Goal: Task Accomplishment & Management: Complete application form

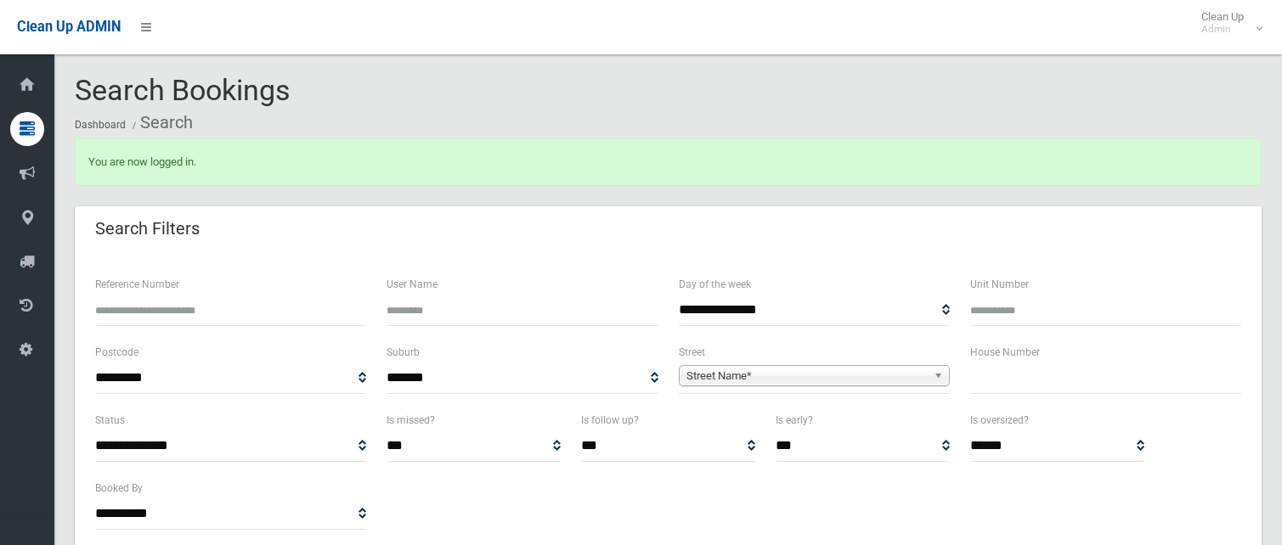
select select
click at [981, 382] on input "text" at bounding box center [1105, 378] width 271 height 31
type input "**"
click at [850, 376] on span "Street Name*" at bounding box center [806, 376] width 240 height 20
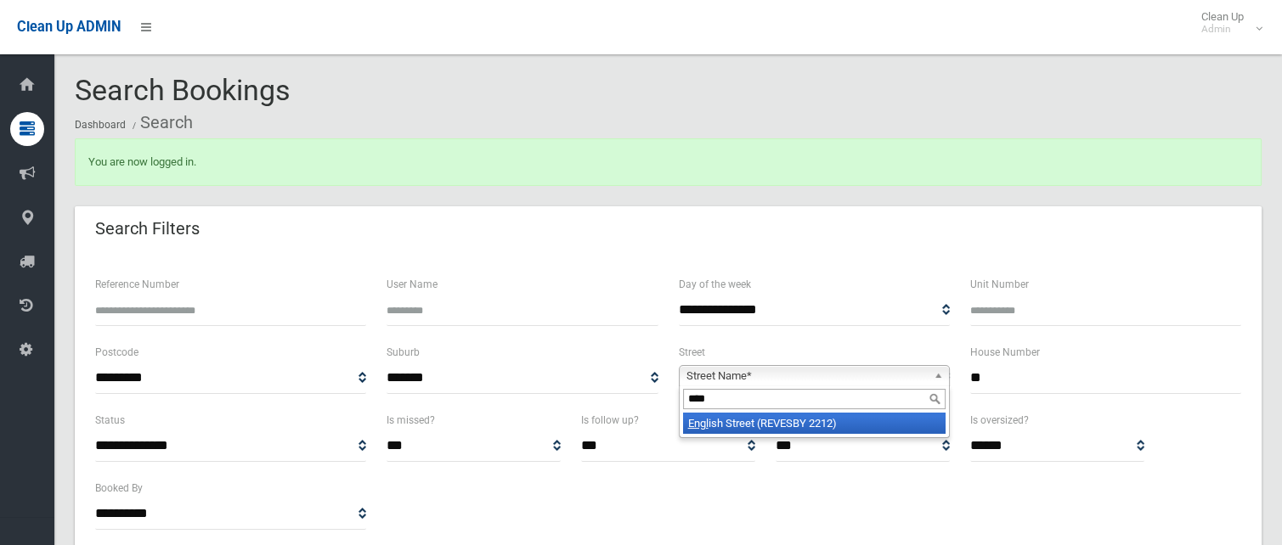
type input "****"
click at [756, 419] on li "Engl ish Street (REVESBY 2212)" at bounding box center [814, 423] width 263 height 21
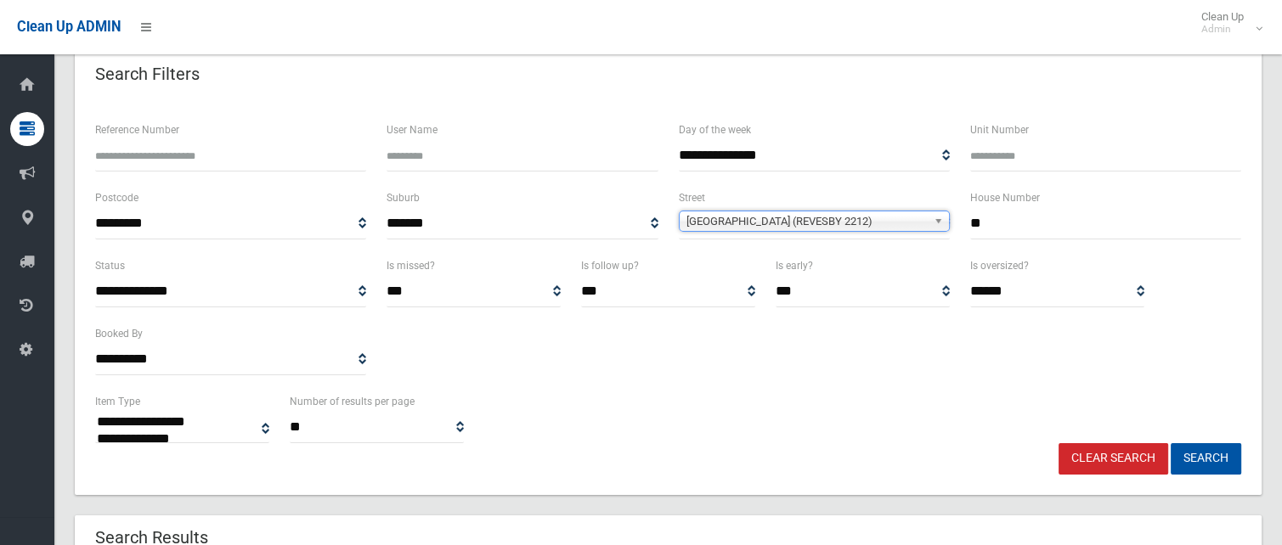
scroll to position [255, 0]
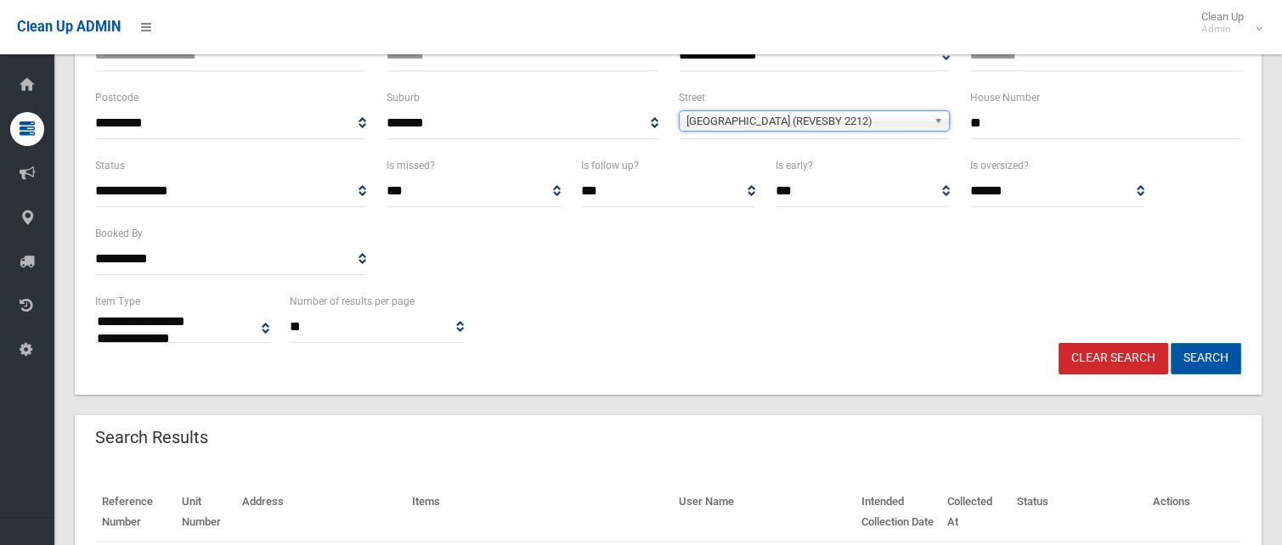
click at [1206, 360] on button "Search" at bounding box center [1206, 358] width 71 height 31
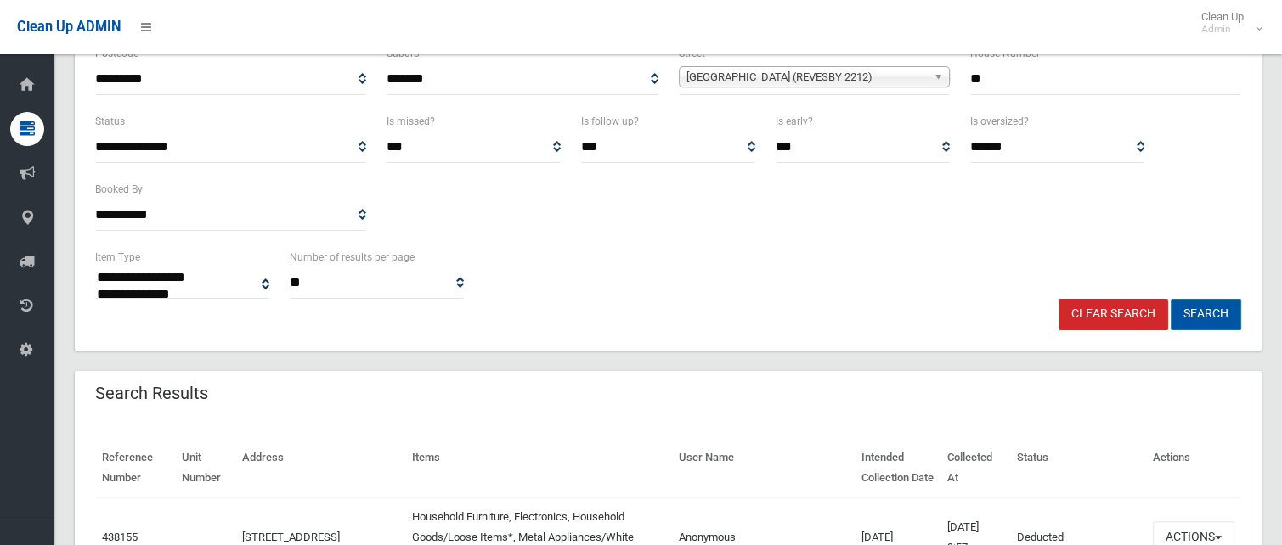
scroll to position [340, 0]
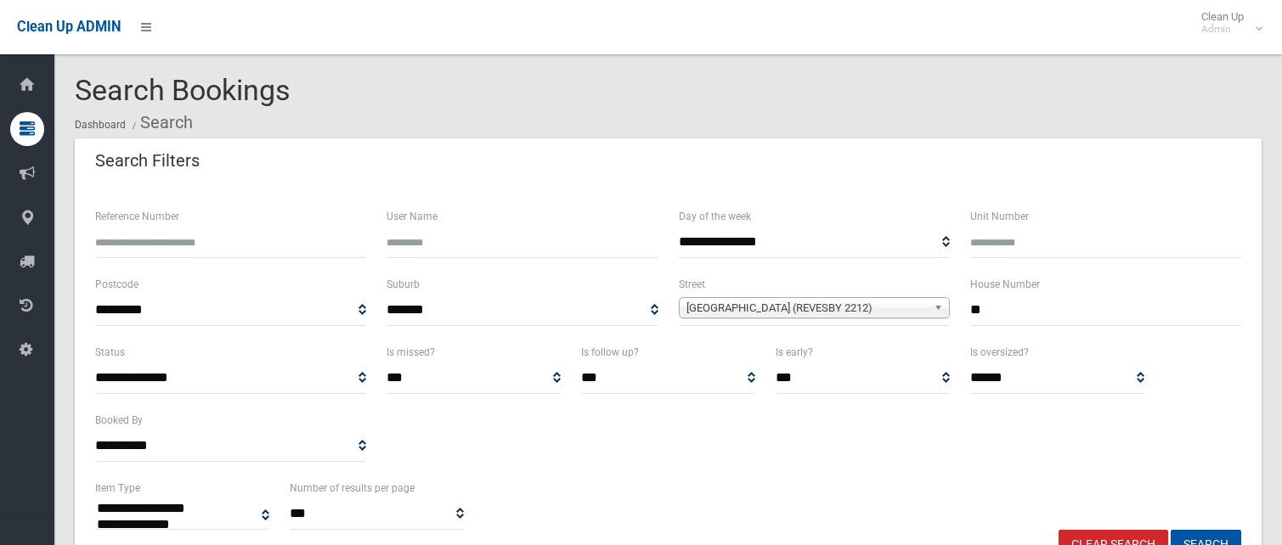
select select
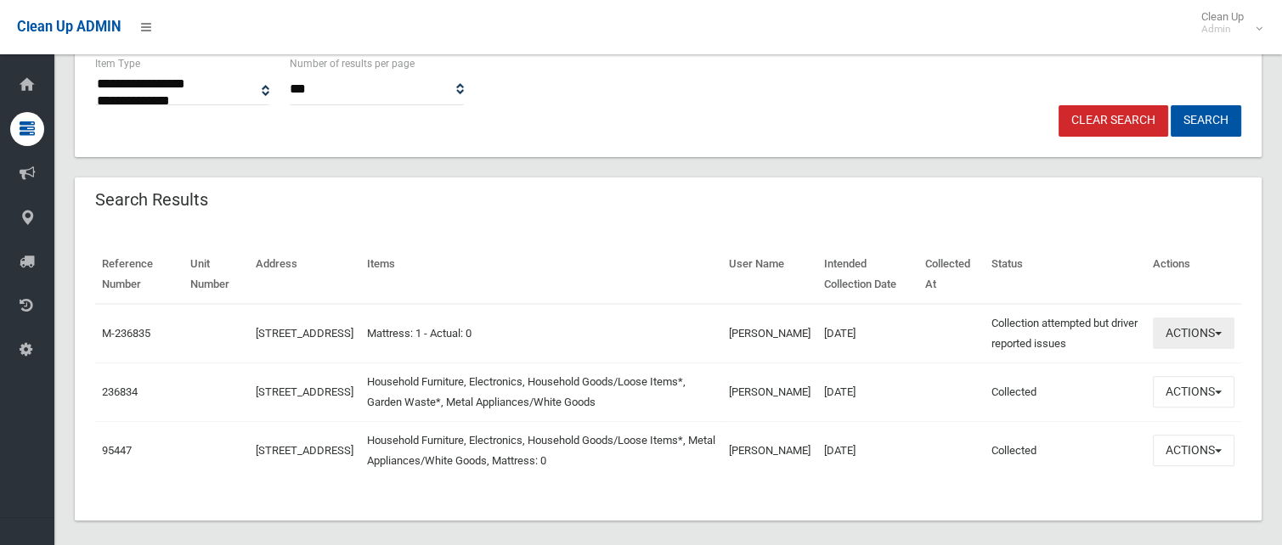
click at [1202, 336] on button "Actions" at bounding box center [1194, 333] width 82 height 31
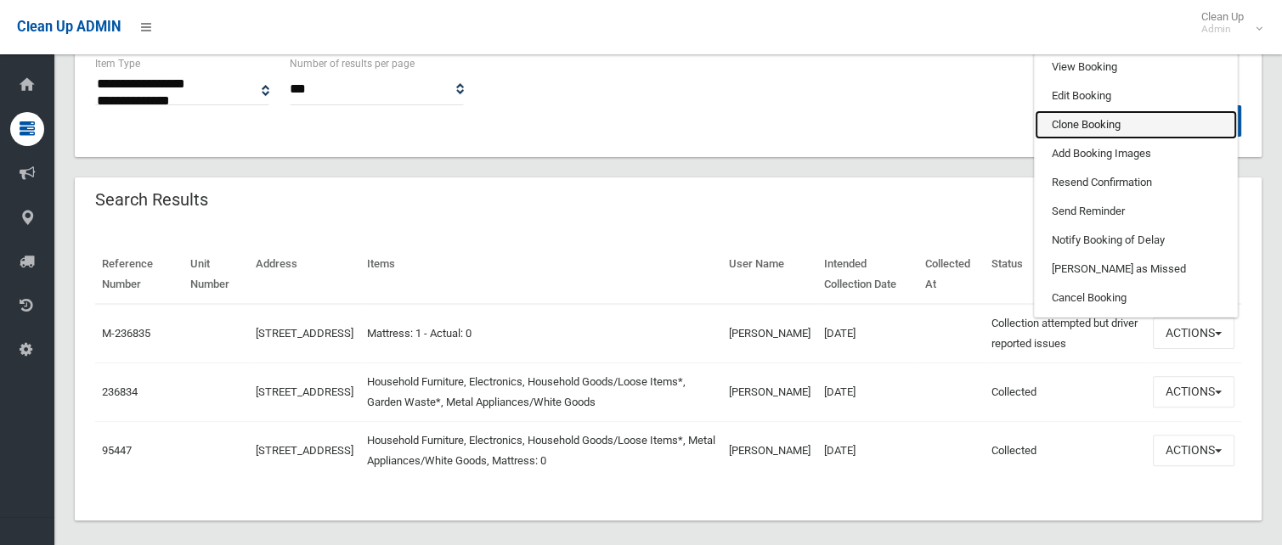
click at [1090, 124] on link "Clone Booking" at bounding box center [1136, 124] width 202 height 29
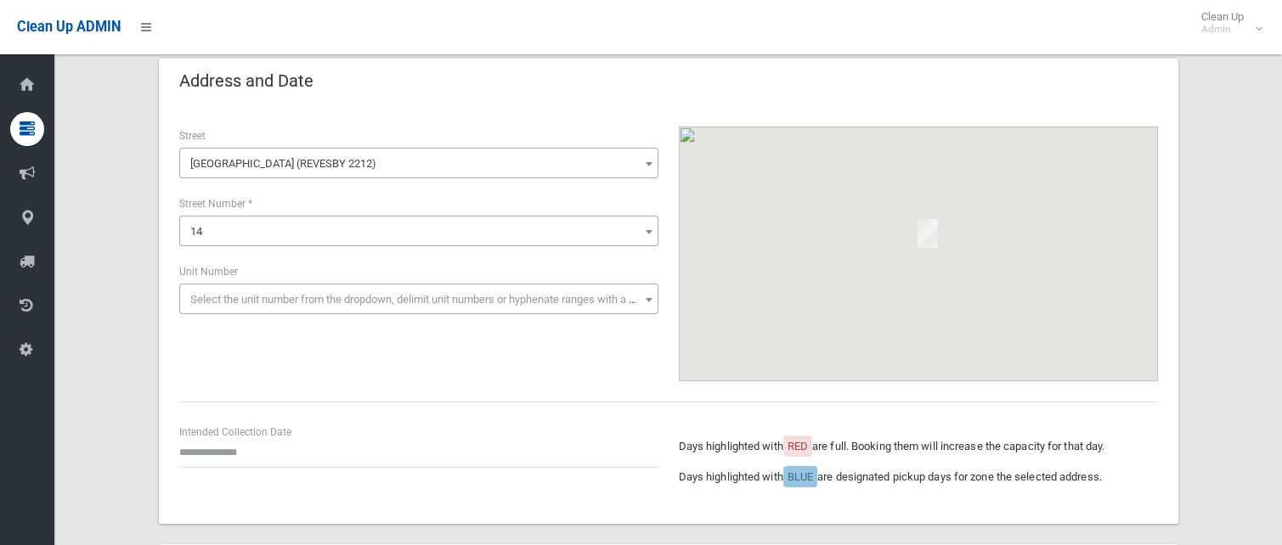
scroll to position [170, 0]
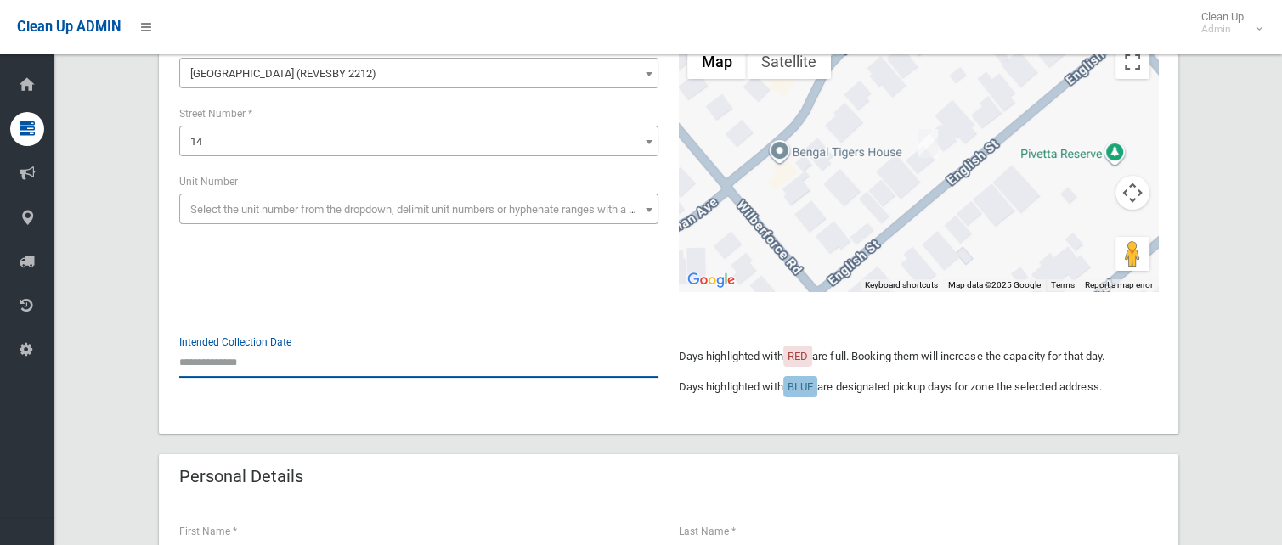
click at [229, 361] on input "text" at bounding box center [418, 362] width 479 height 31
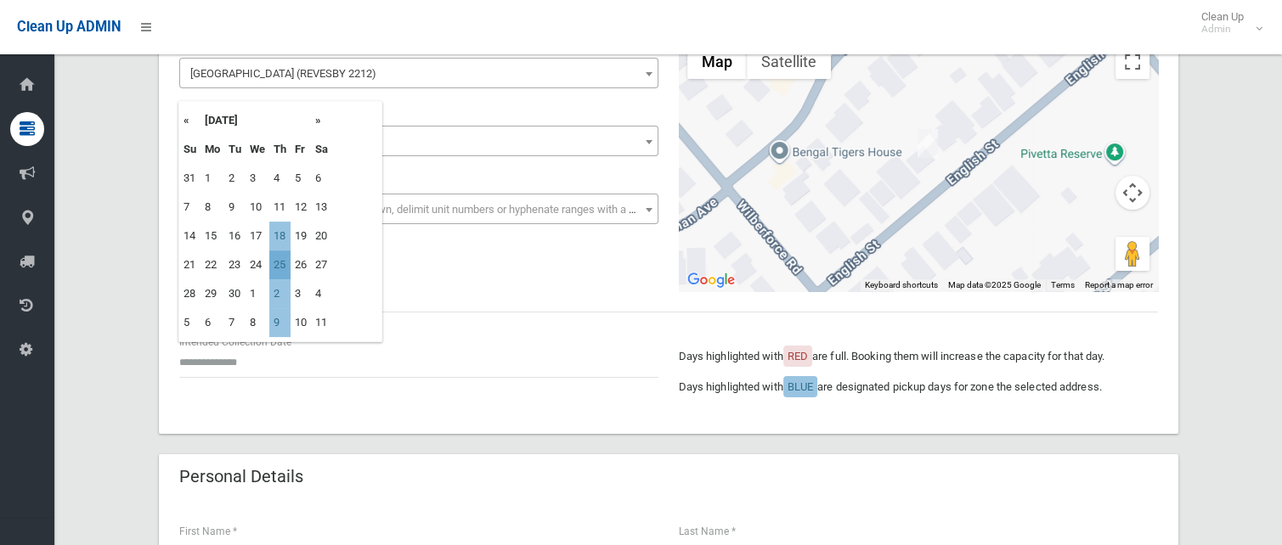
click at [287, 262] on td "25" at bounding box center [279, 265] width 21 height 29
type input "**********"
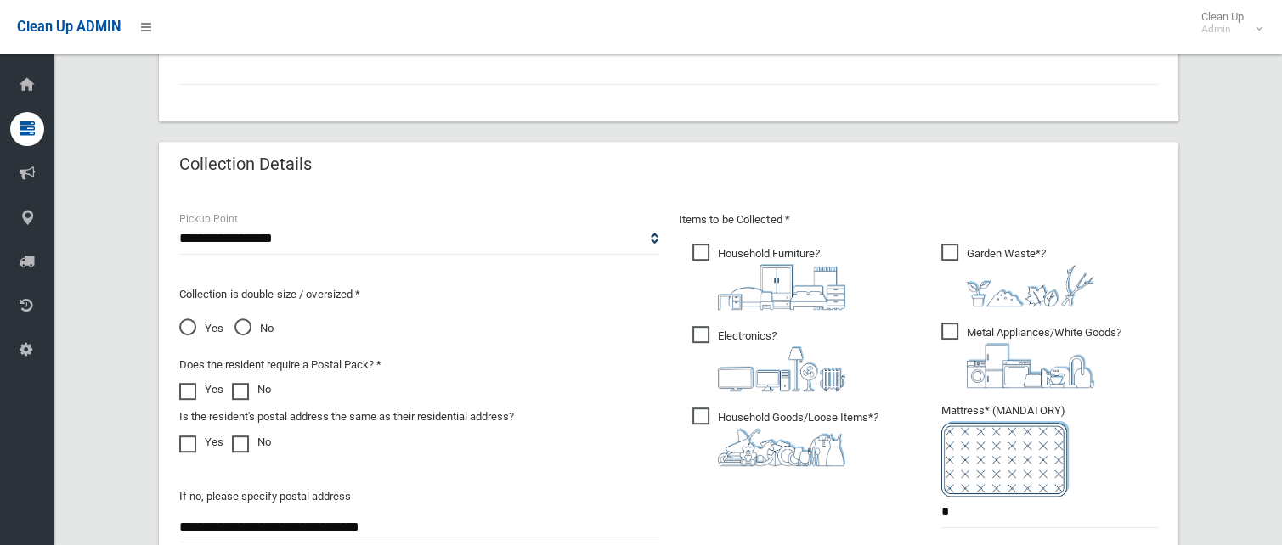
scroll to position [850, 0]
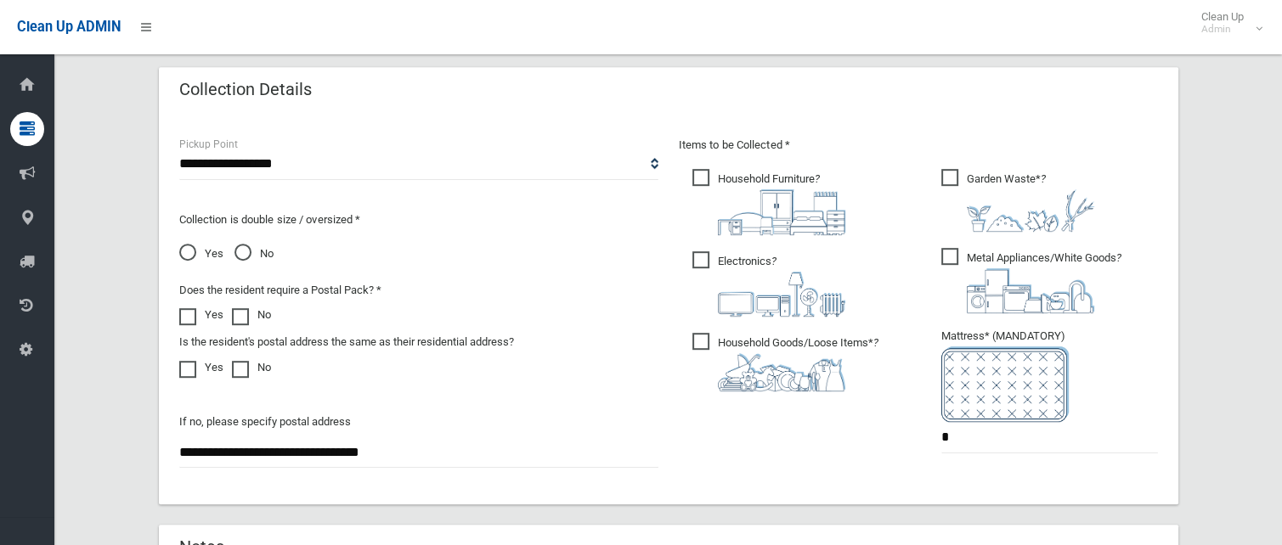
click at [701, 175] on span "Household Furniture ?" at bounding box center [768, 202] width 153 height 66
click at [700, 249] on label "Electronics ?" at bounding box center [768, 282] width 153 height 69
click at [698, 336] on span "Household Goods/Loose Items* ?" at bounding box center [785, 362] width 186 height 59
click at [953, 162] on div "Items to be Collected * Household Furniture ? *" at bounding box center [919, 306] width 500 height 342
click at [951, 172] on span "Garden Waste* ?" at bounding box center [1017, 200] width 153 height 63
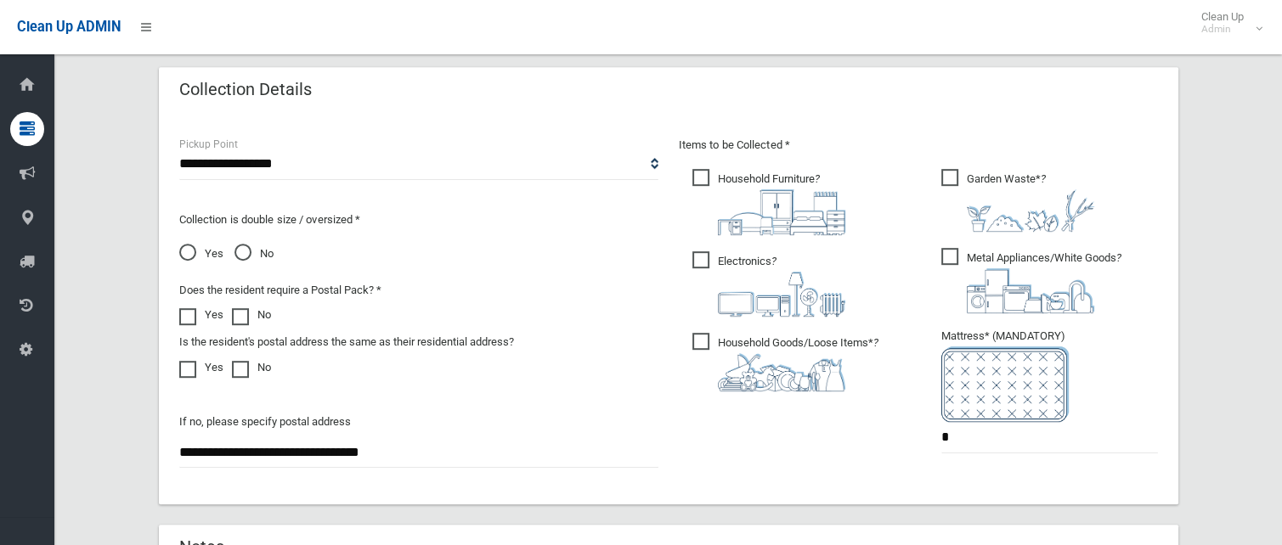
click at [954, 257] on span "Metal Appliances/White Goods ?" at bounding box center [1031, 280] width 180 height 65
drag, startPoint x: 1019, startPoint y: 451, endPoint x: 810, endPoint y: 444, distance: 208.3
click at [810, 444] on div "Items to be Collected * Household Furniture ? *" at bounding box center [919, 306] width 500 height 342
click at [231, 251] on div "Yes No" at bounding box center [418, 252] width 479 height 24
click at [243, 254] on span "No" at bounding box center [253, 254] width 39 height 20
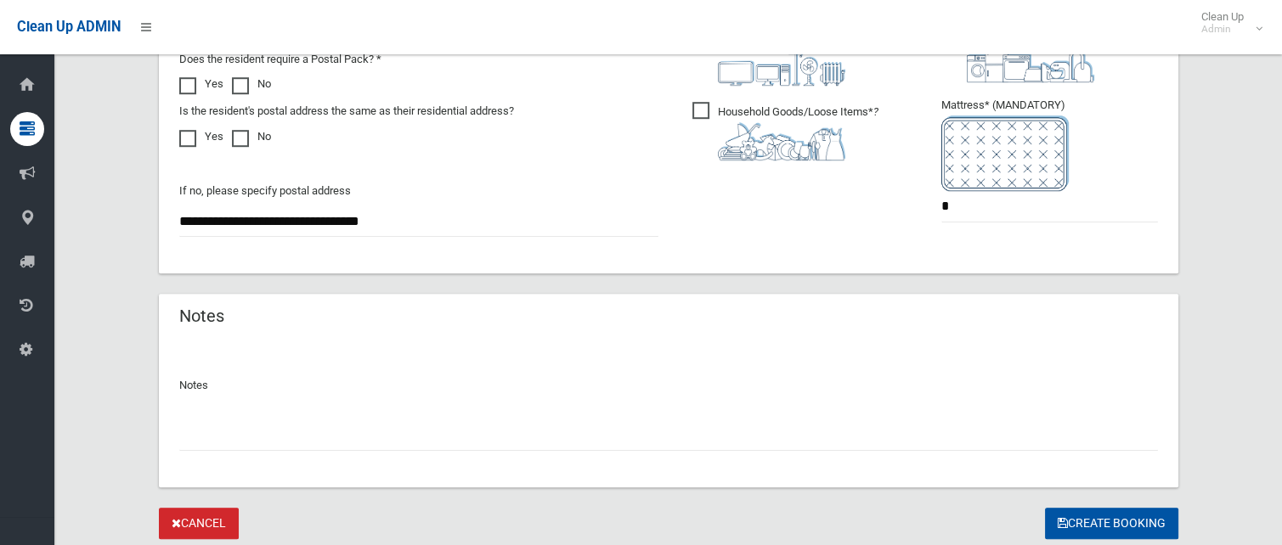
scroll to position [1135, 0]
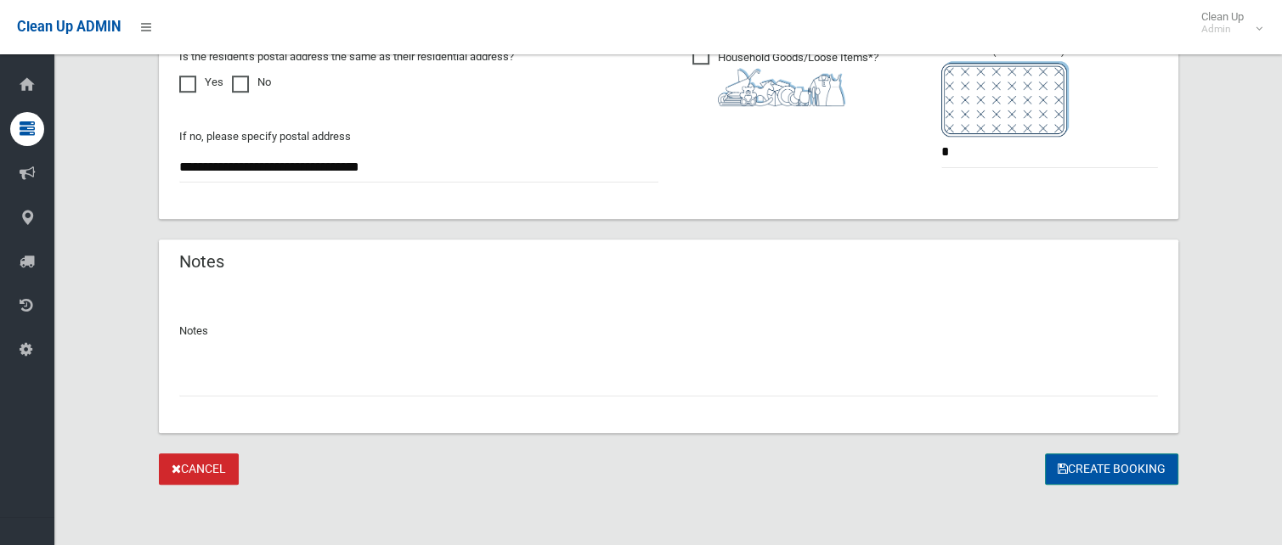
click at [1070, 466] on button "Create Booking" at bounding box center [1111, 469] width 133 height 31
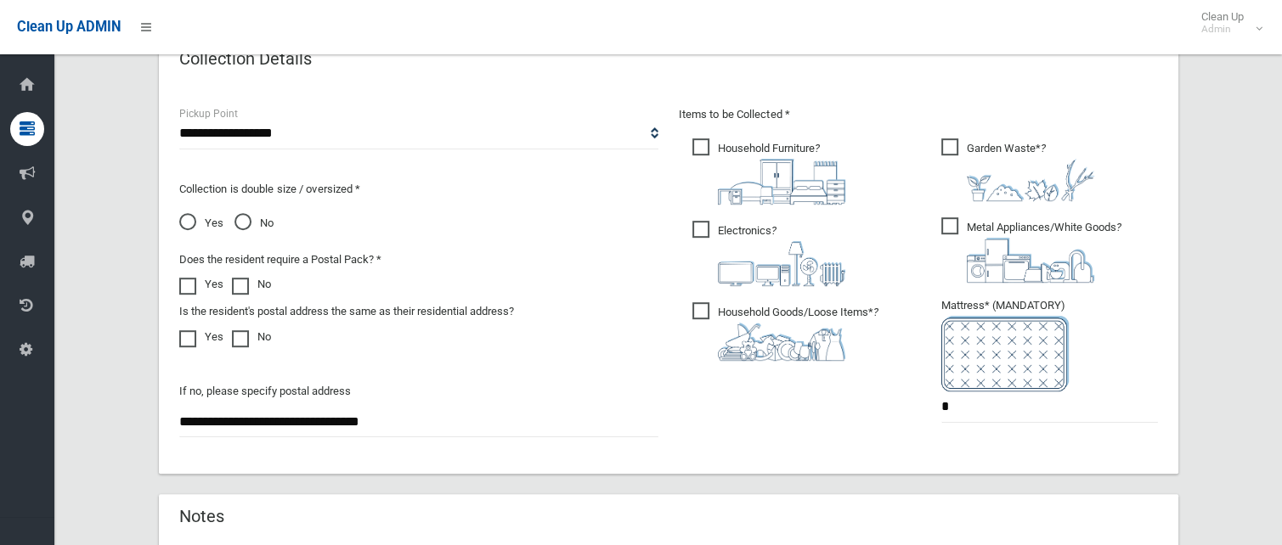
scroll to position [625, 0]
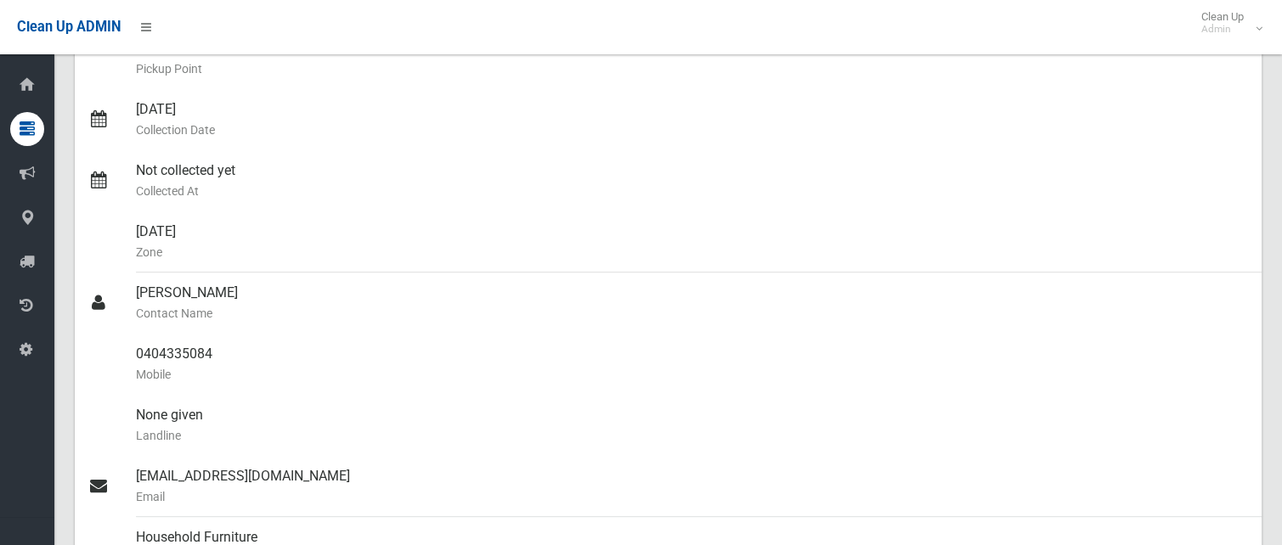
scroll to position [147, 0]
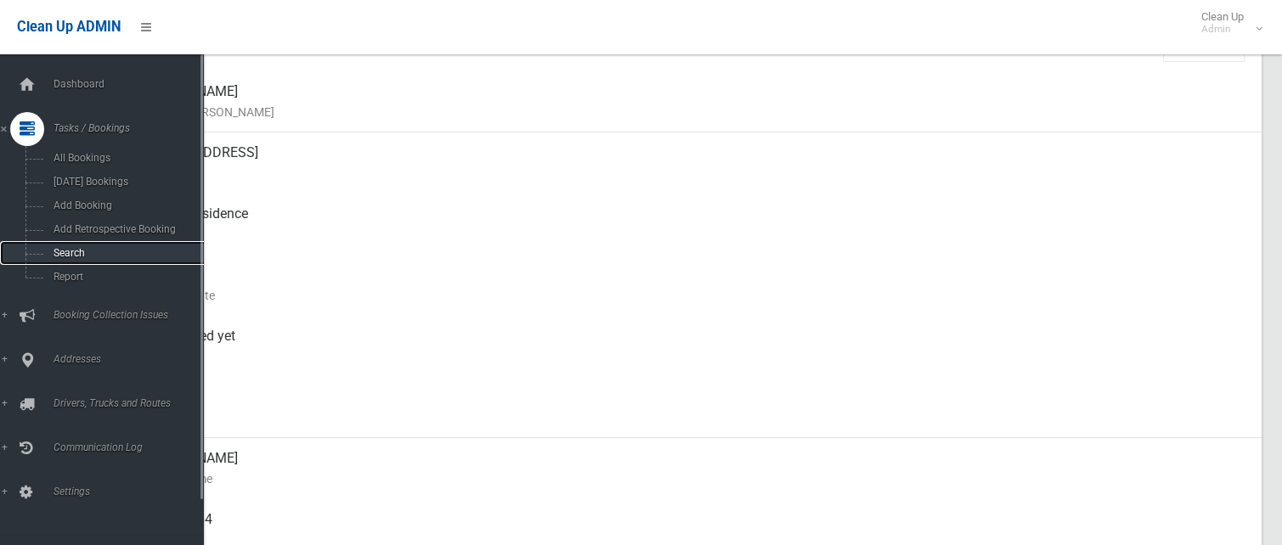
click at [61, 244] on link "Search" at bounding box center [108, 253] width 217 height 24
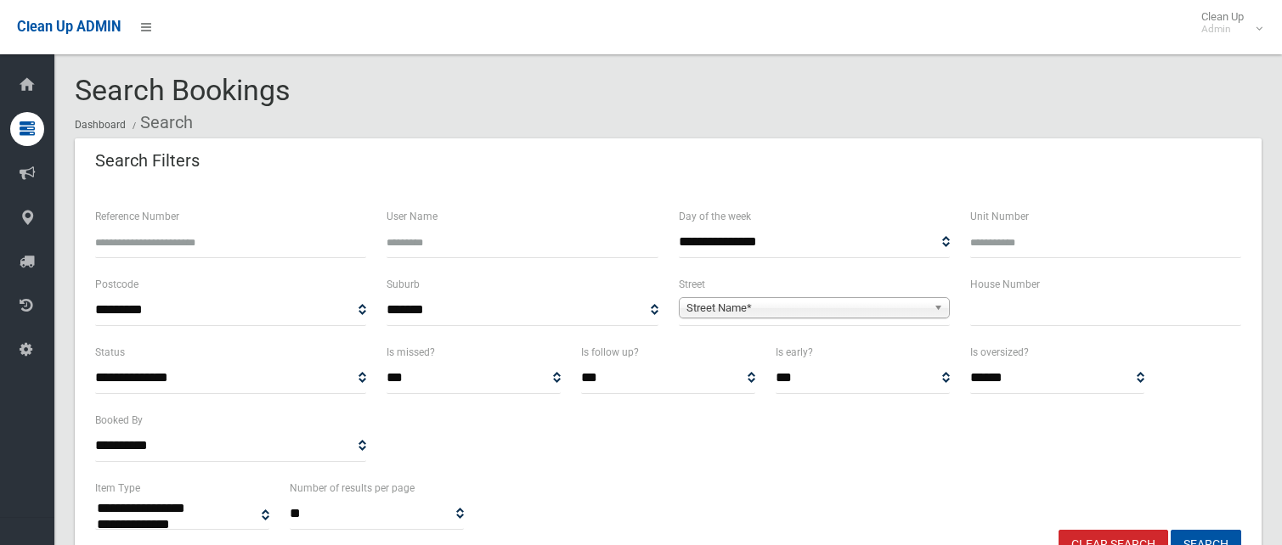
select select
click at [1047, 319] on input "text" at bounding box center [1105, 310] width 271 height 31
type input "**"
click at [903, 308] on span "Street Name*" at bounding box center [806, 308] width 240 height 20
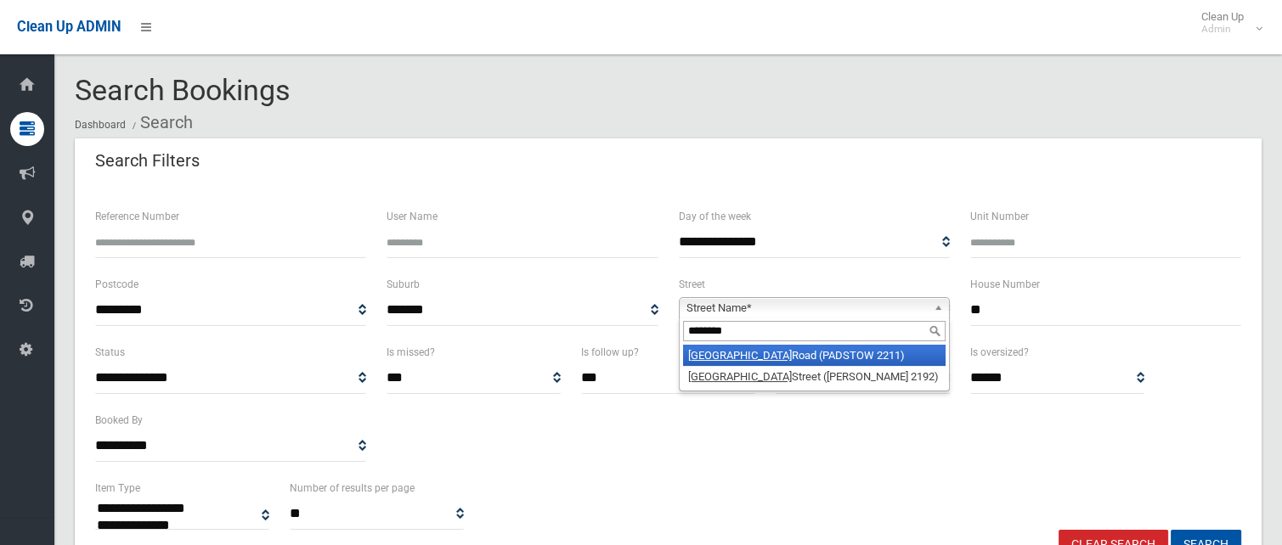
type input "********"
click at [842, 359] on li "Adelaide Road (PADSTOW 2211)" at bounding box center [814, 355] width 263 height 21
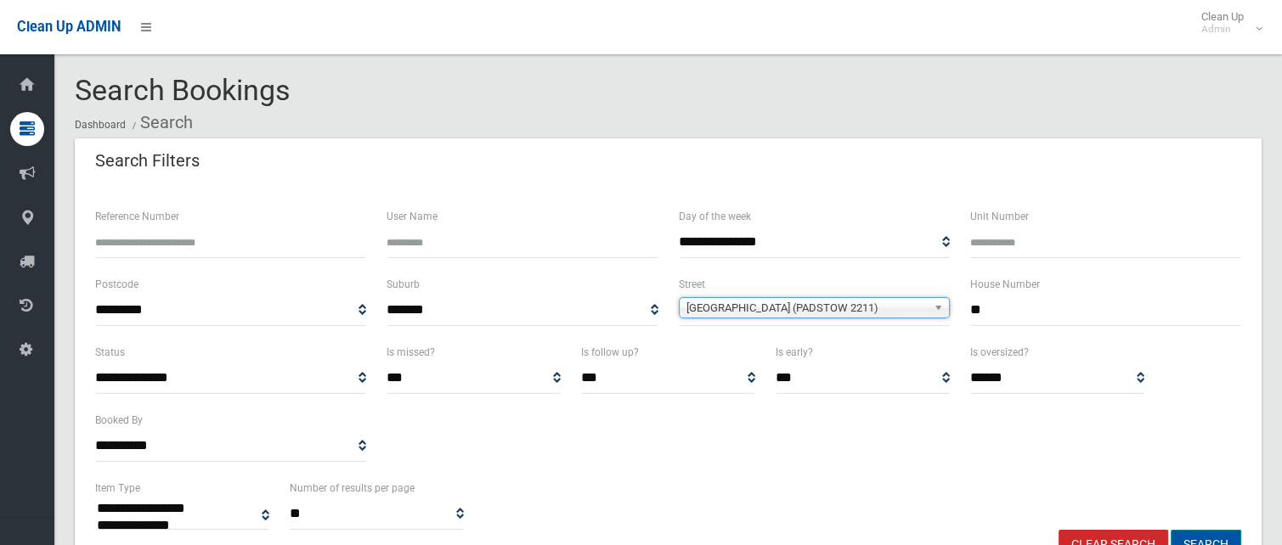
click at [1202, 532] on button "Search" at bounding box center [1206, 545] width 71 height 31
select select
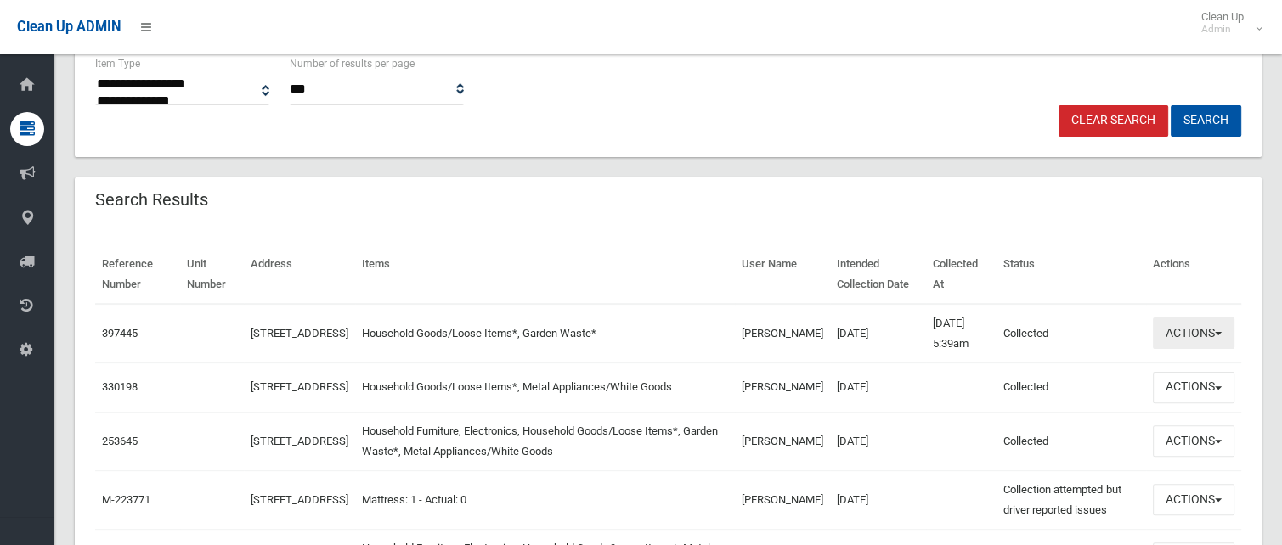
click at [1168, 339] on button "Actions" at bounding box center [1194, 333] width 82 height 31
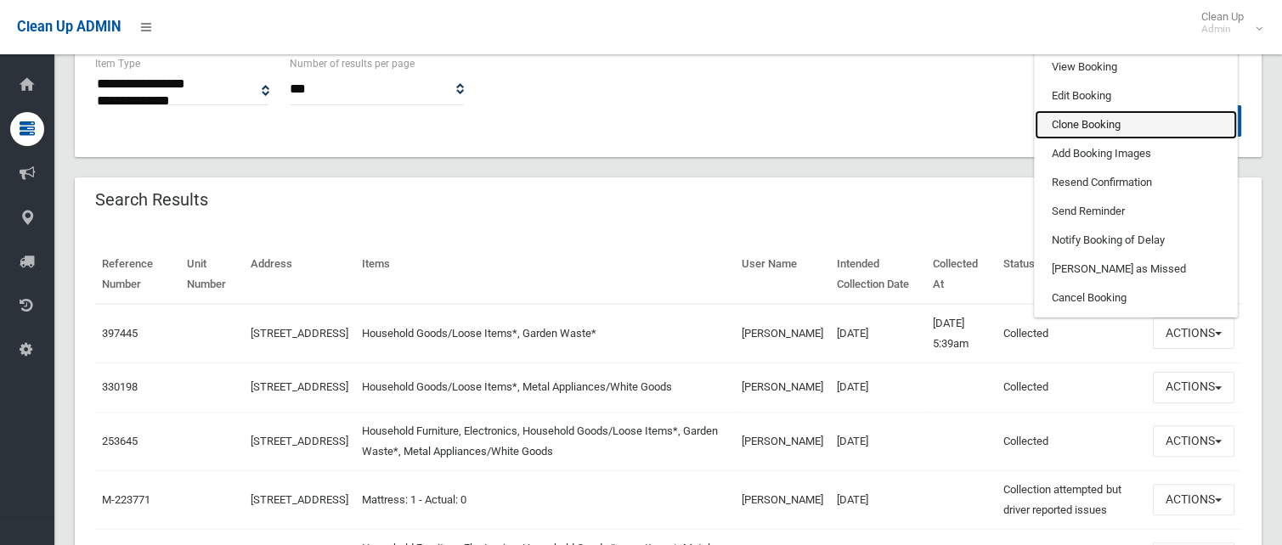
click at [1107, 125] on link "Clone Booking" at bounding box center [1136, 124] width 202 height 29
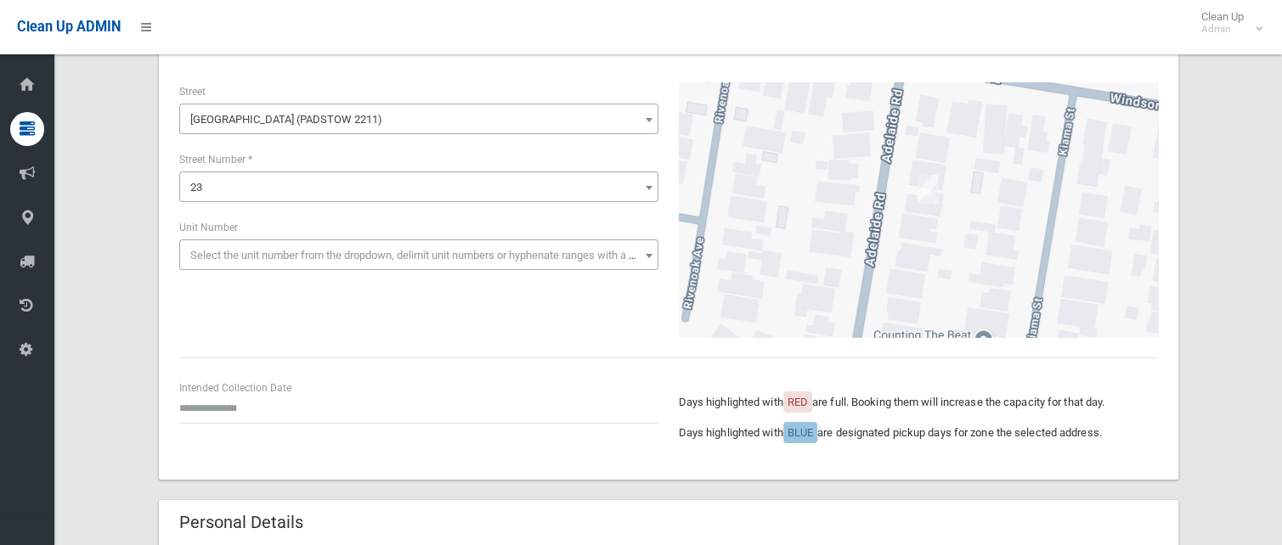
scroll to position [170, 0]
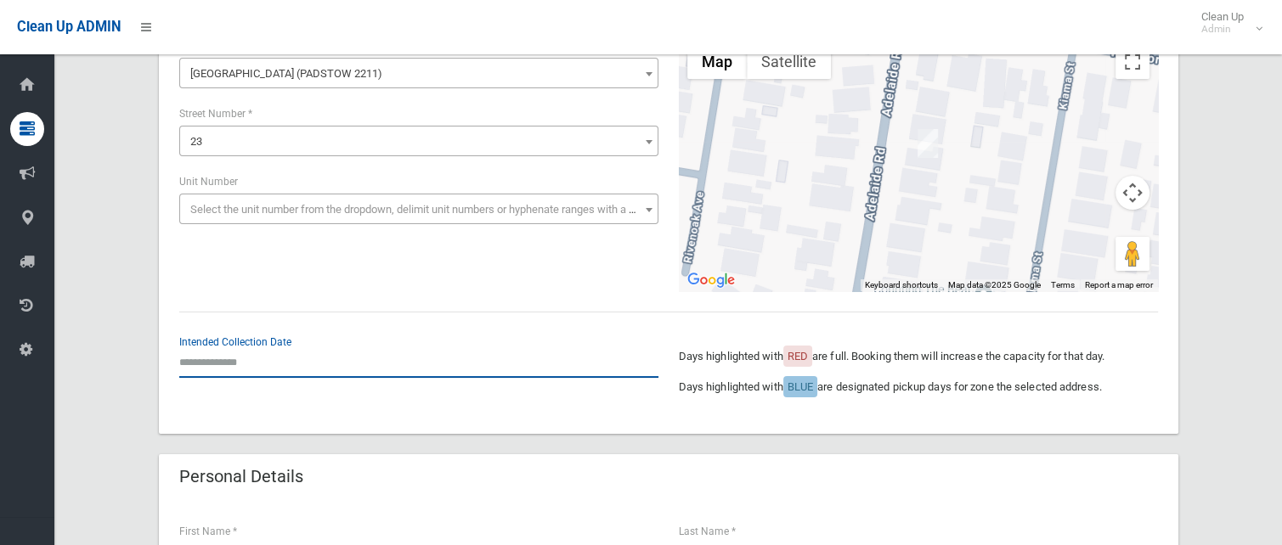
click at [226, 369] on input "text" at bounding box center [418, 362] width 479 height 31
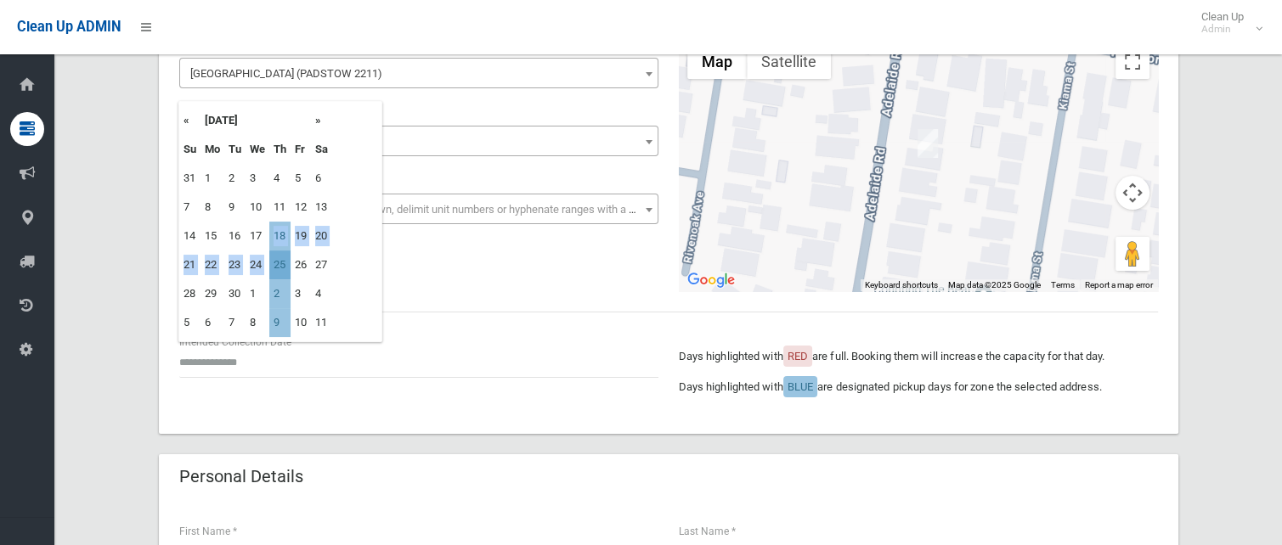
drag, startPoint x: 274, startPoint y: 234, endPoint x: 275, endPoint y: 257, distance: 23.8
click at [275, 257] on tbody "31 1 2 3 4 5 6 7 8 9 10 11 12 13 14 15 16 17 18 19 20 21 22 23 24 25 26 27 28 2…" at bounding box center [255, 250] width 153 height 173
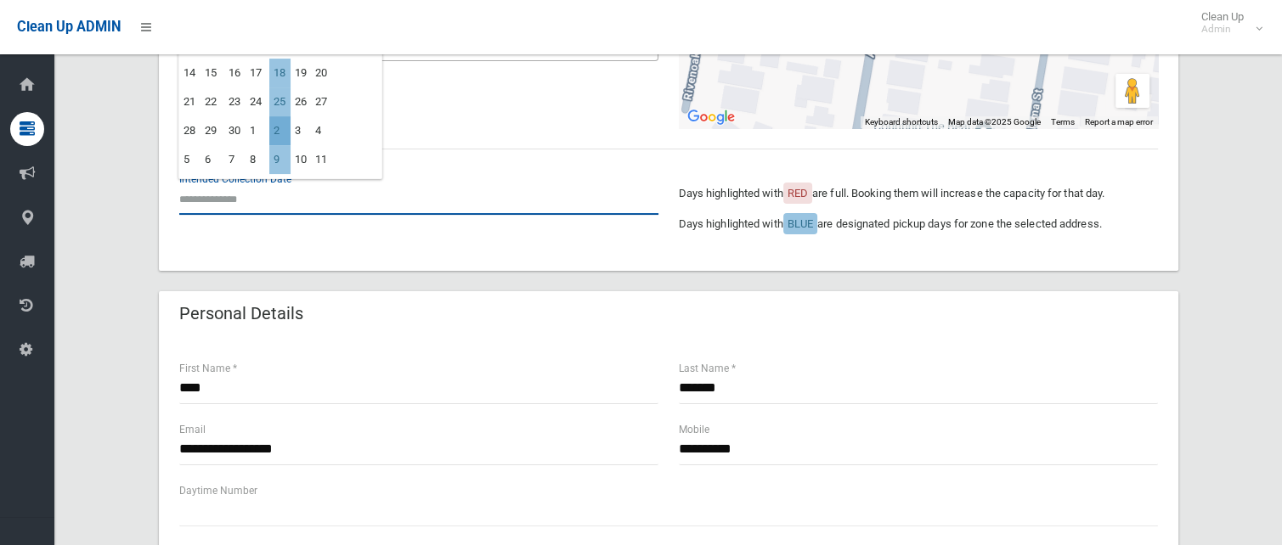
scroll to position [340, 0]
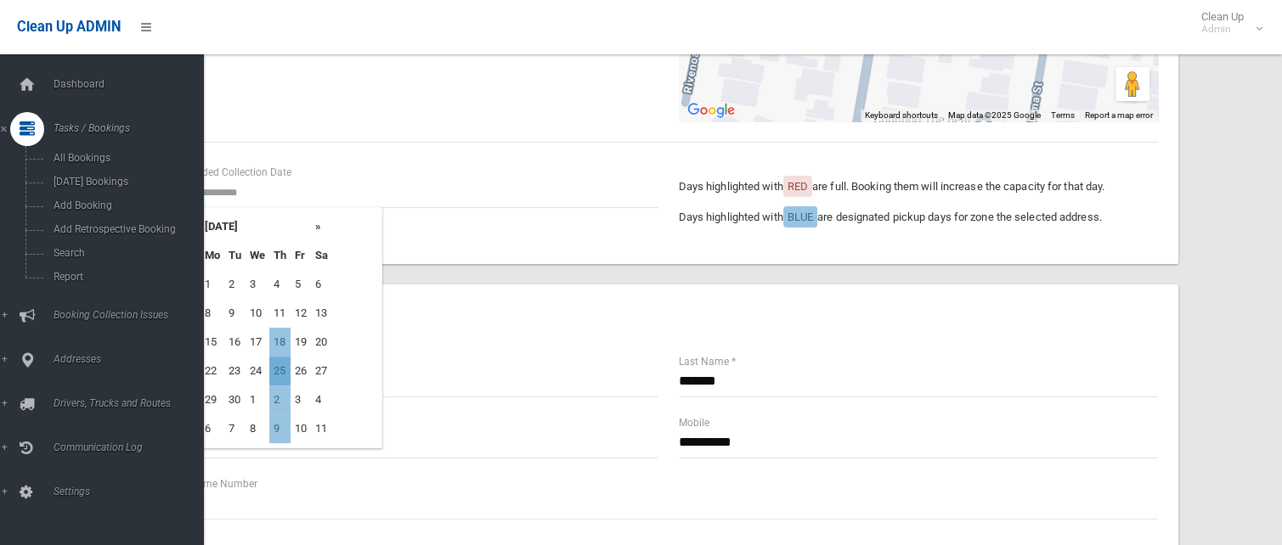
click at [279, 363] on td "25" at bounding box center [279, 371] width 21 height 29
type input "**********"
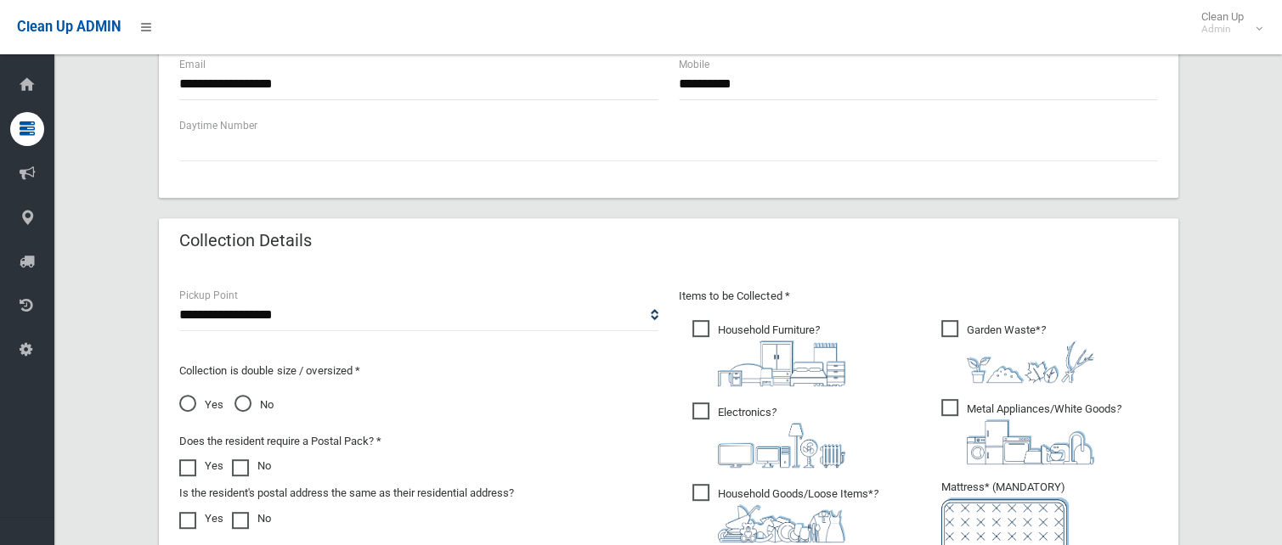
scroll to position [850, 0]
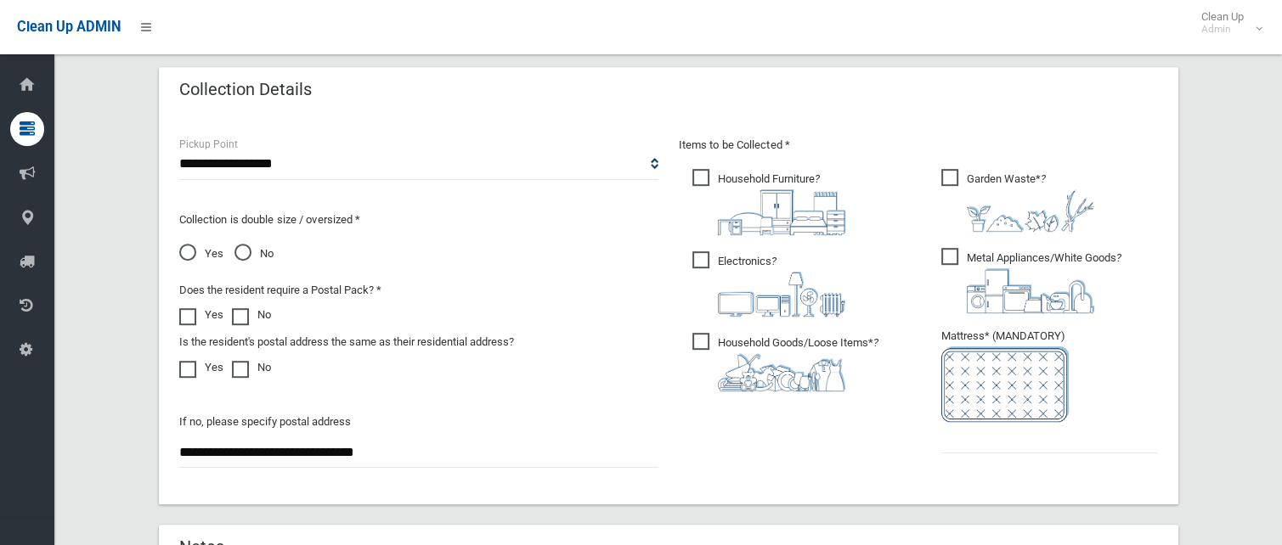
click at [714, 167] on label "Household Furniture ?" at bounding box center [768, 201] width 153 height 70
click at [703, 257] on span "Electronics ?" at bounding box center [768, 283] width 153 height 65
click at [956, 251] on span "Metal Appliances/White Goods ?" at bounding box center [1031, 280] width 180 height 65
click at [974, 445] on input "text" at bounding box center [1049, 437] width 217 height 31
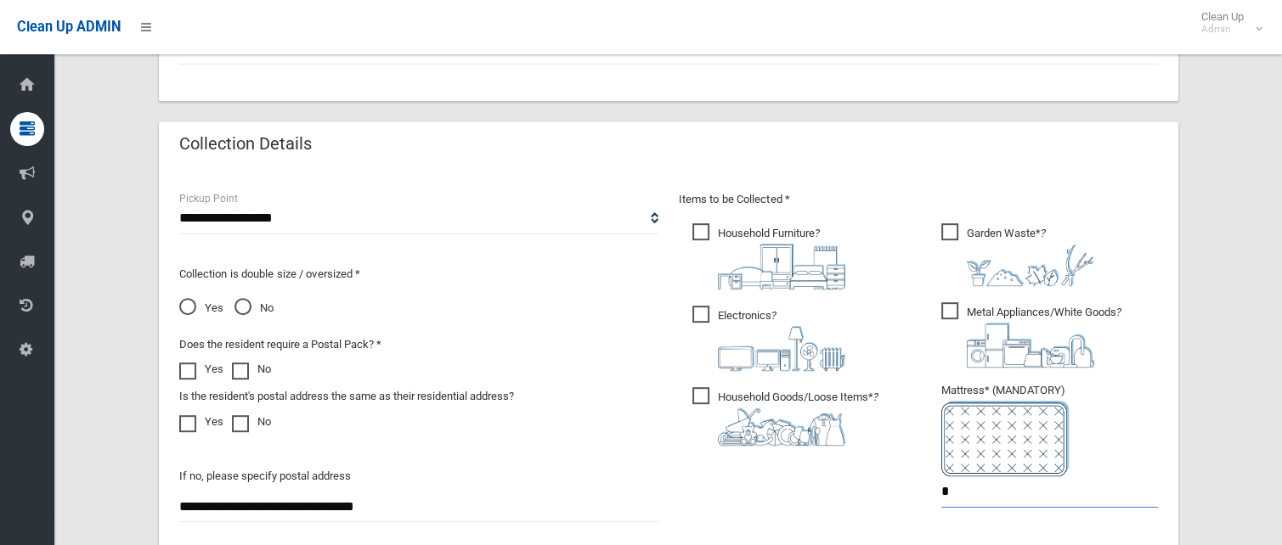
scroll to position [1104, 0]
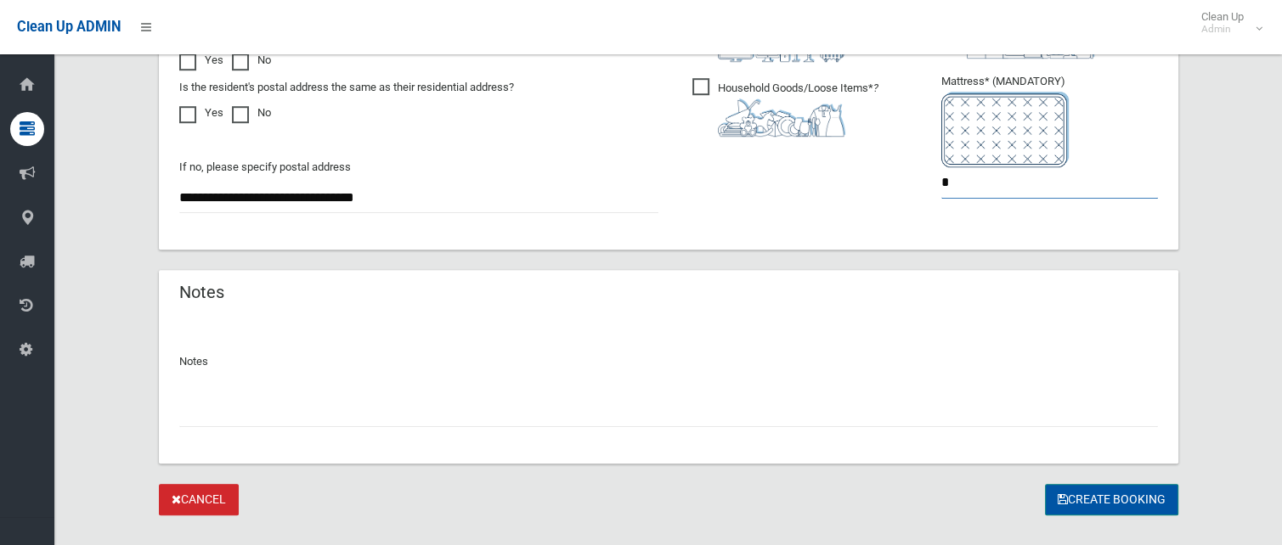
type input "*"
click at [1099, 497] on button "Create Booking" at bounding box center [1111, 499] width 133 height 31
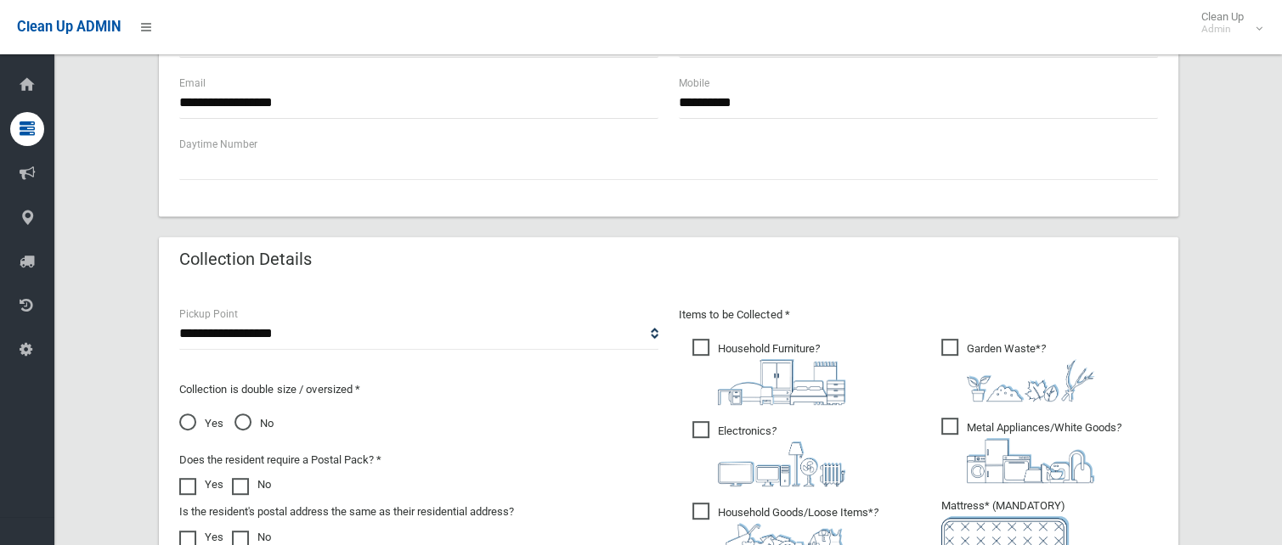
scroll to position [255, 0]
